Goal: Find specific page/section: Find specific page/section

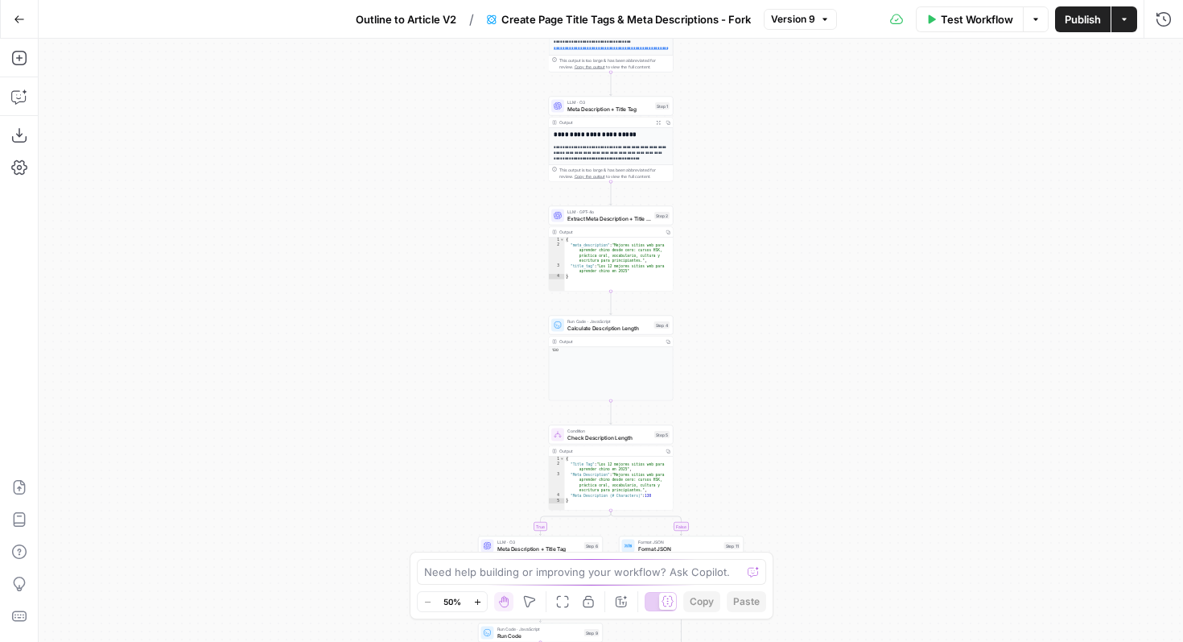
click at [19, 21] on icon "button" at bounding box center [19, 19] width 11 height 11
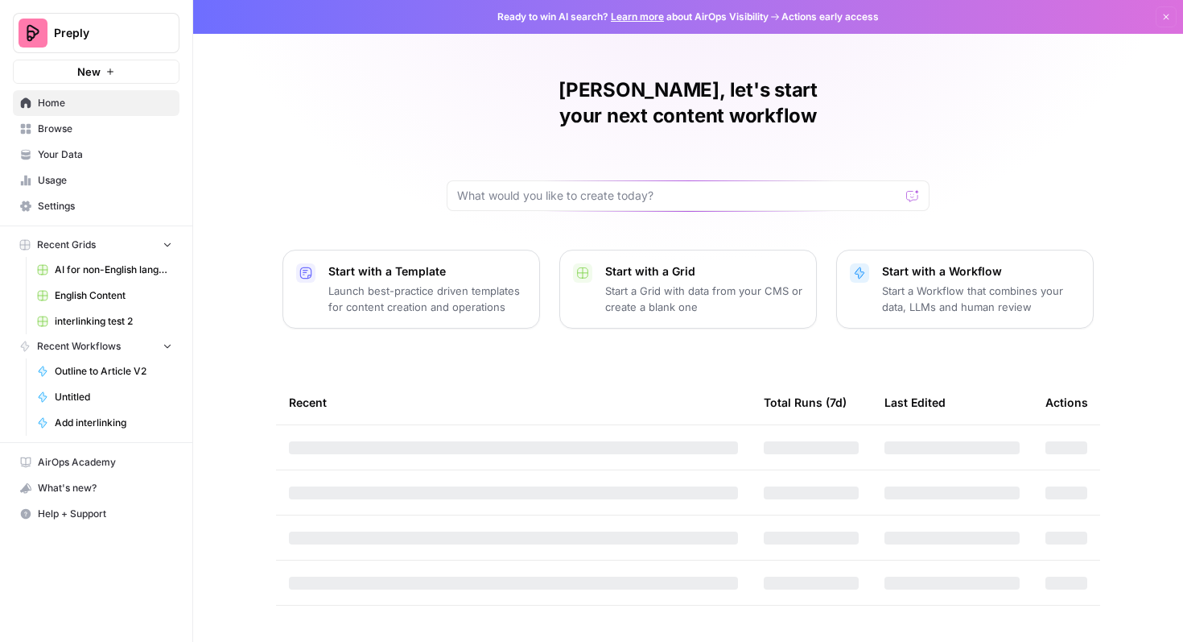
click at [114, 297] on span "English Content" at bounding box center [114, 295] width 118 height 14
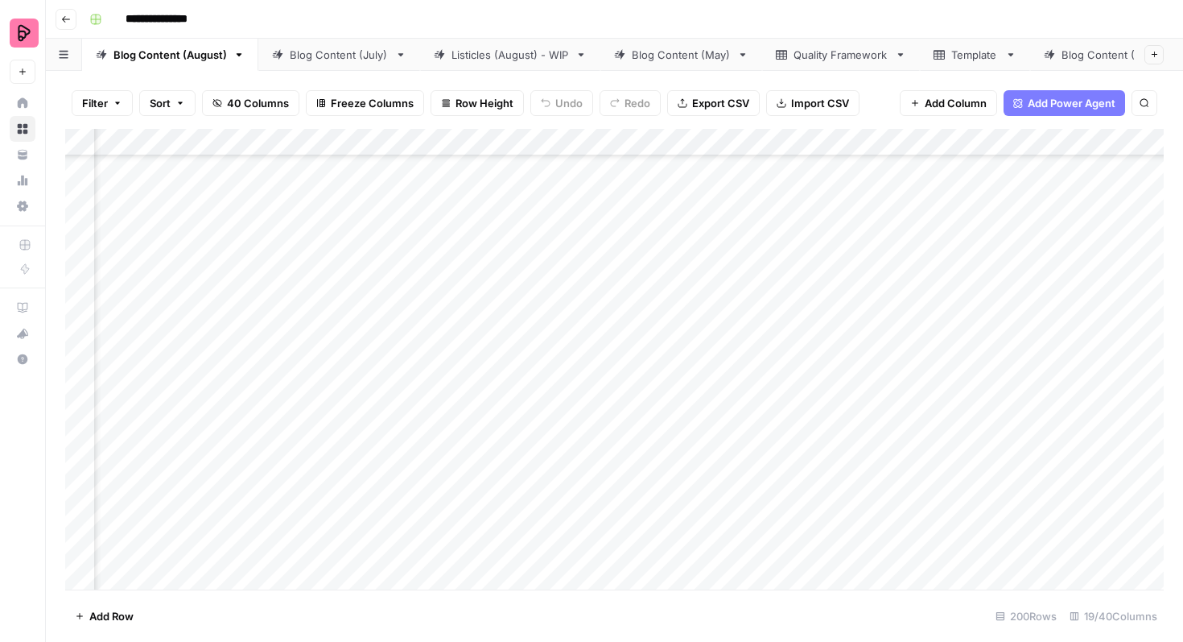
scroll to position [507, 412]
